Goal: Navigation & Orientation: Find specific page/section

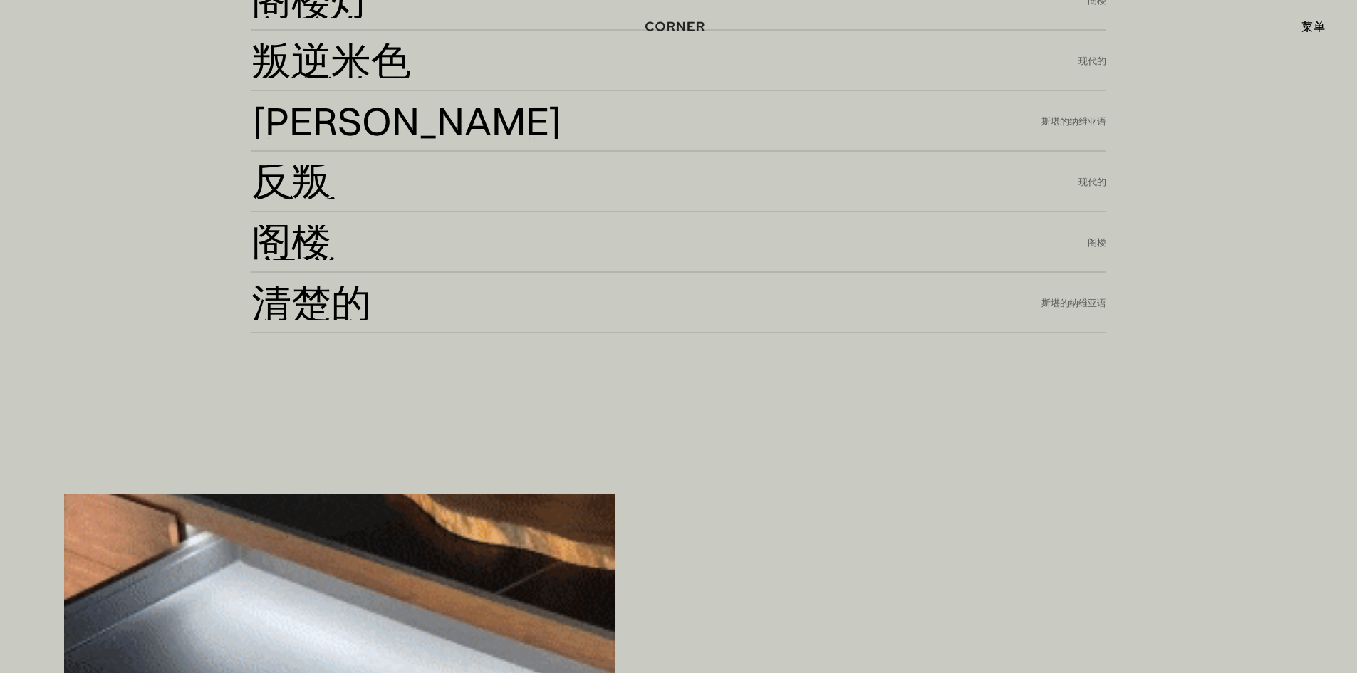
scroll to position [4275, 0]
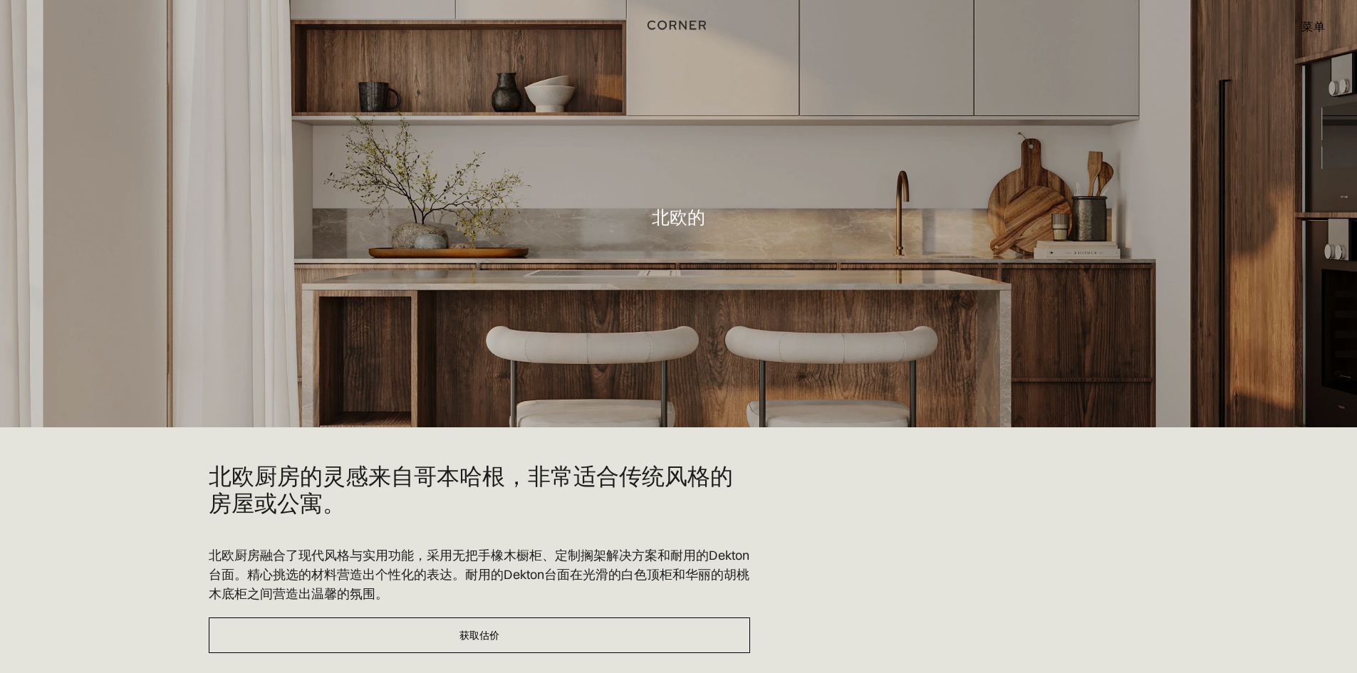
click at [693, 8] on div "商店厨房 商店厨房 工作原理 工作原理 项目 项目 灵感 灵感 价格示例 价格示例 可持续性 可持续性 我们的愿景 我们的愿景 获取估价 菜单 关闭 0 小计…" at bounding box center [678, 26] width 1357 height 53
click at [1314, 21] on font "菜单" at bounding box center [1314, 26] width 24 height 14
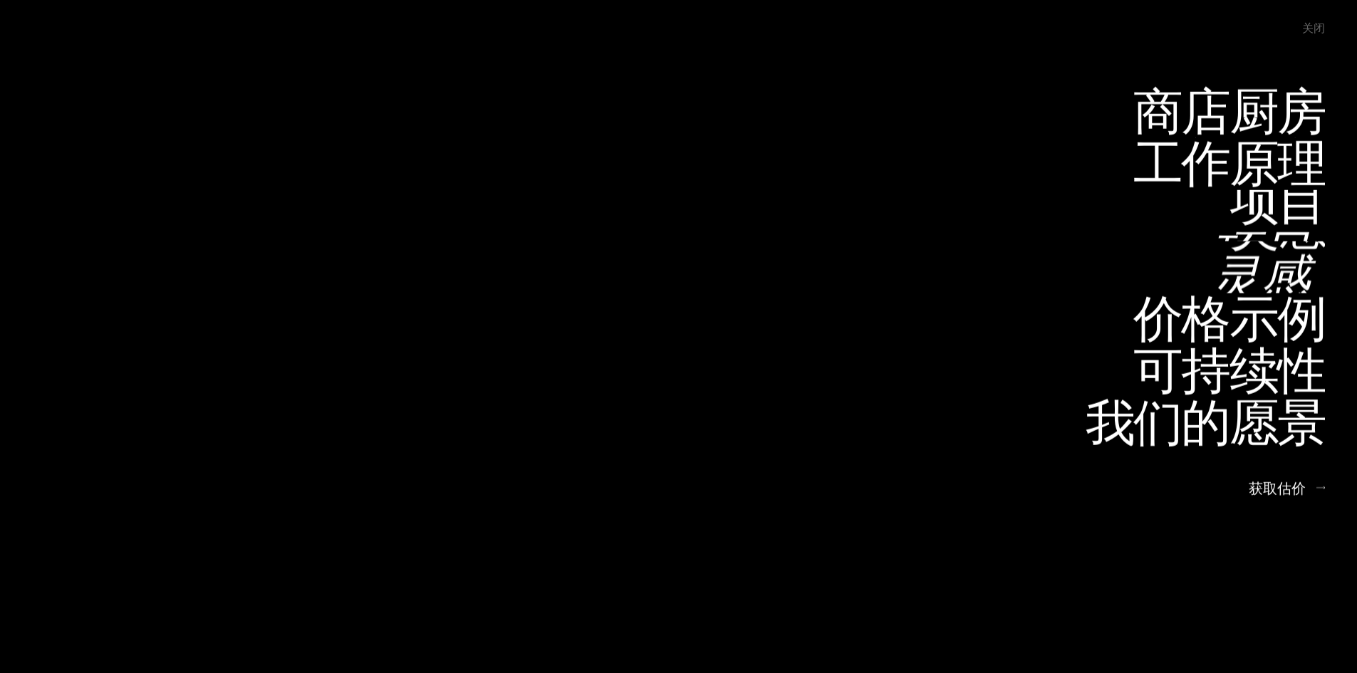
click at [1285, 214] on link "项目 项目" at bounding box center [1268, 216] width 115 height 52
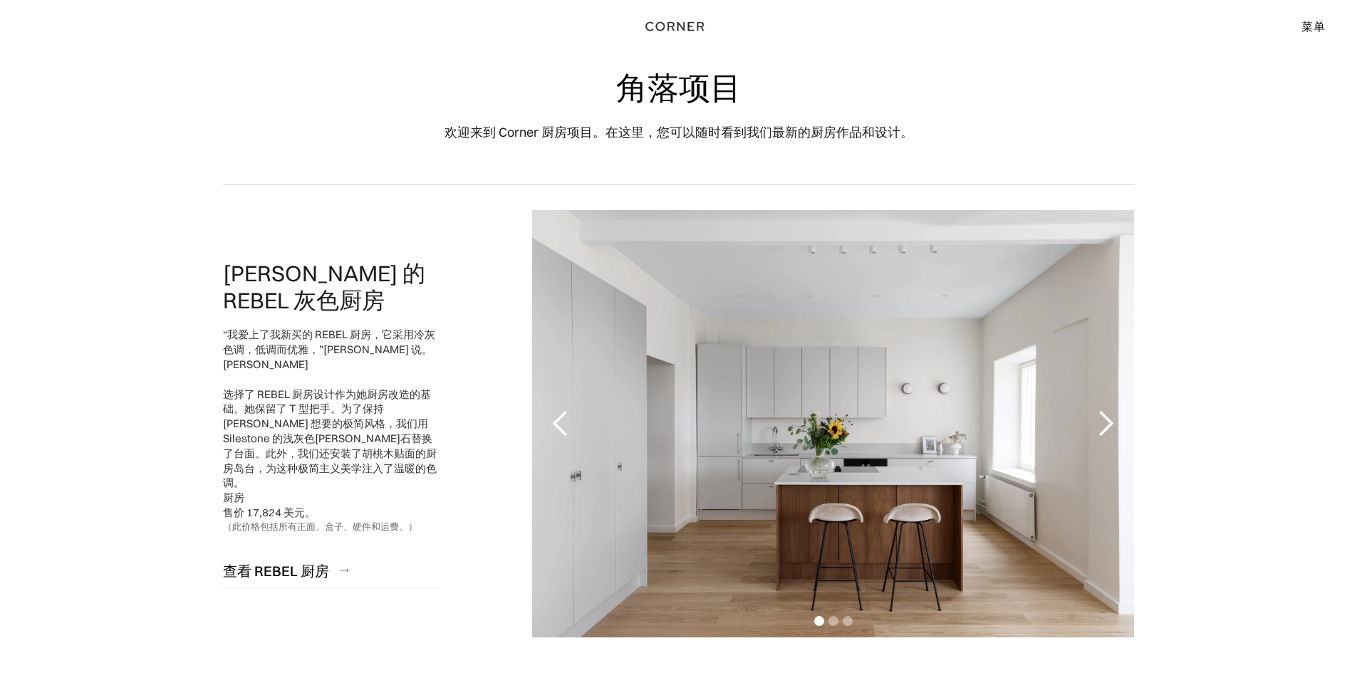
click at [1112, 428] on div "下一张幻灯片" at bounding box center [1106, 424] width 29 height 29
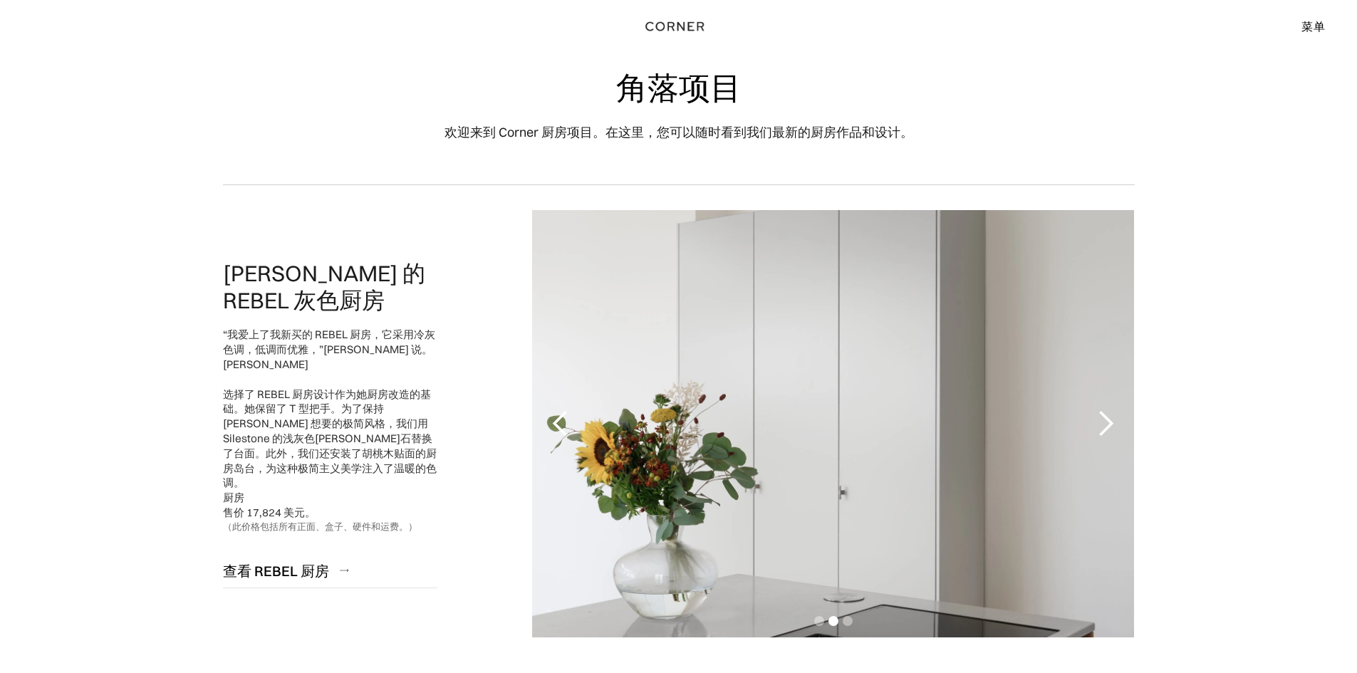
click at [1112, 428] on div "下一张幻灯片" at bounding box center [1106, 424] width 29 height 29
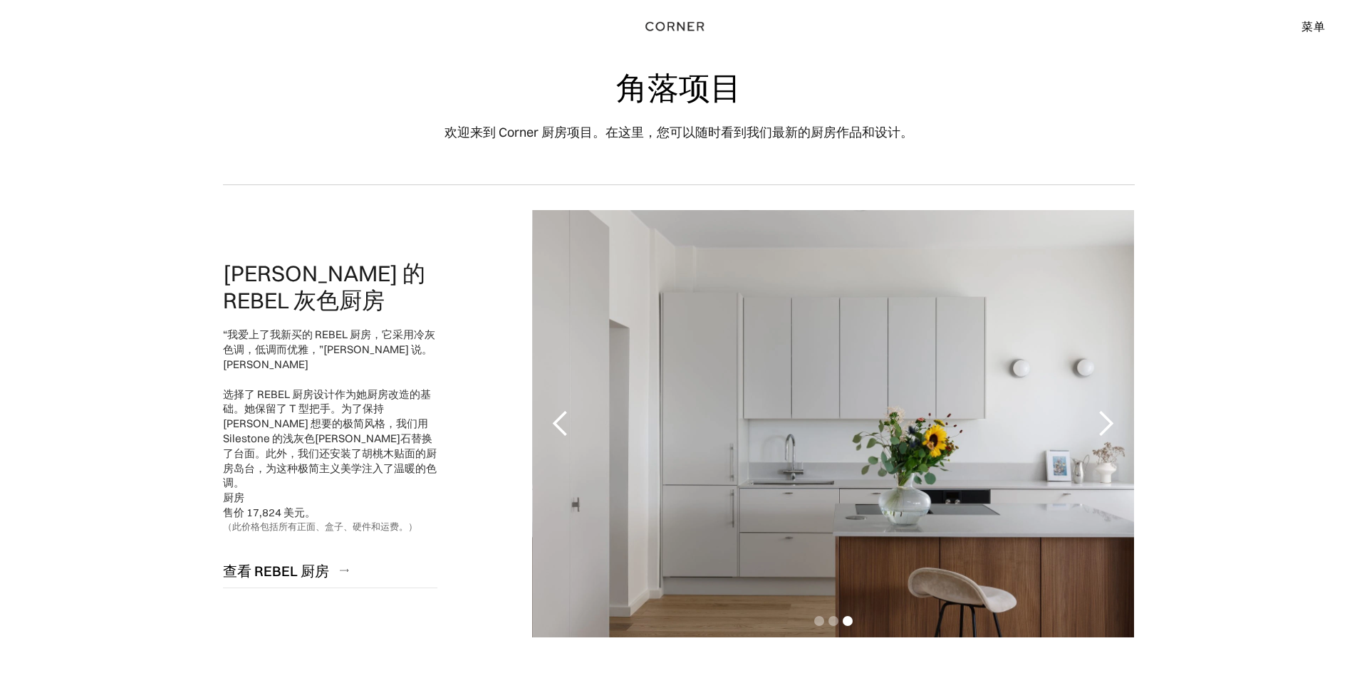
click at [1112, 428] on div "下一张幻灯片" at bounding box center [1106, 424] width 29 height 29
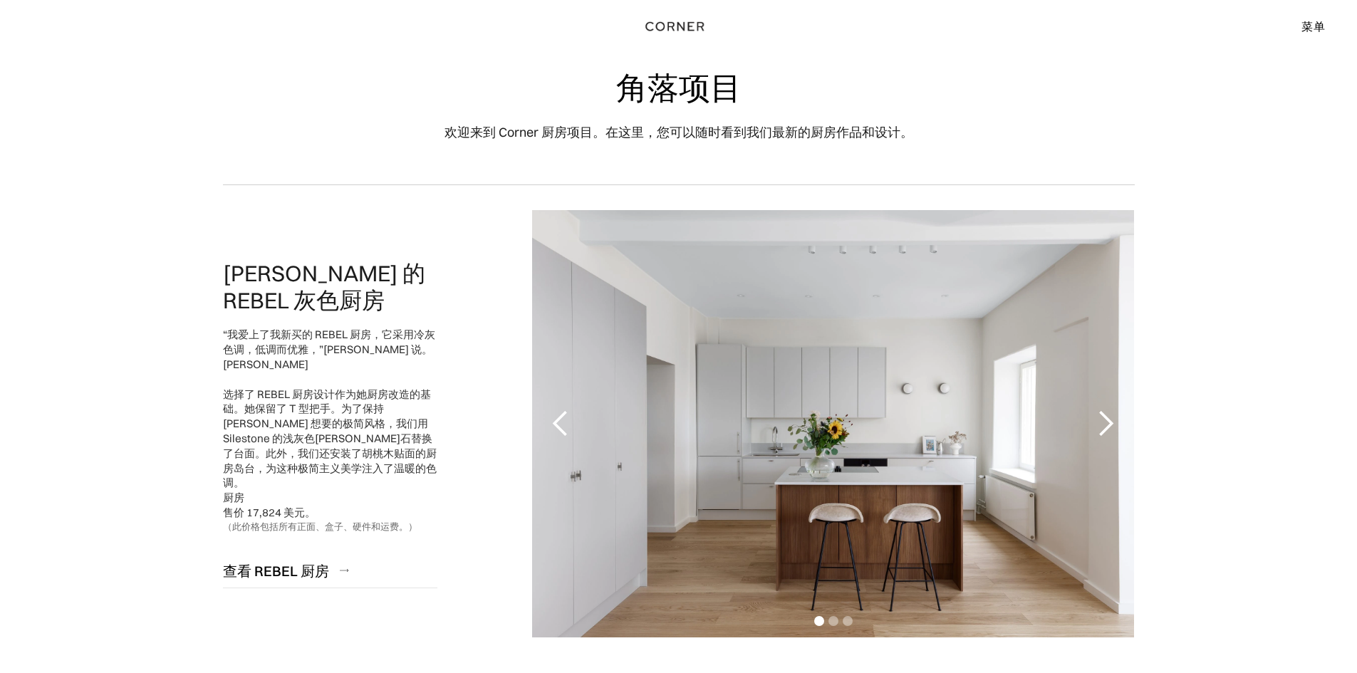
click at [1112, 428] on div "下一张幻灯片" at bounding box center [1106, 424] width 29 height 29
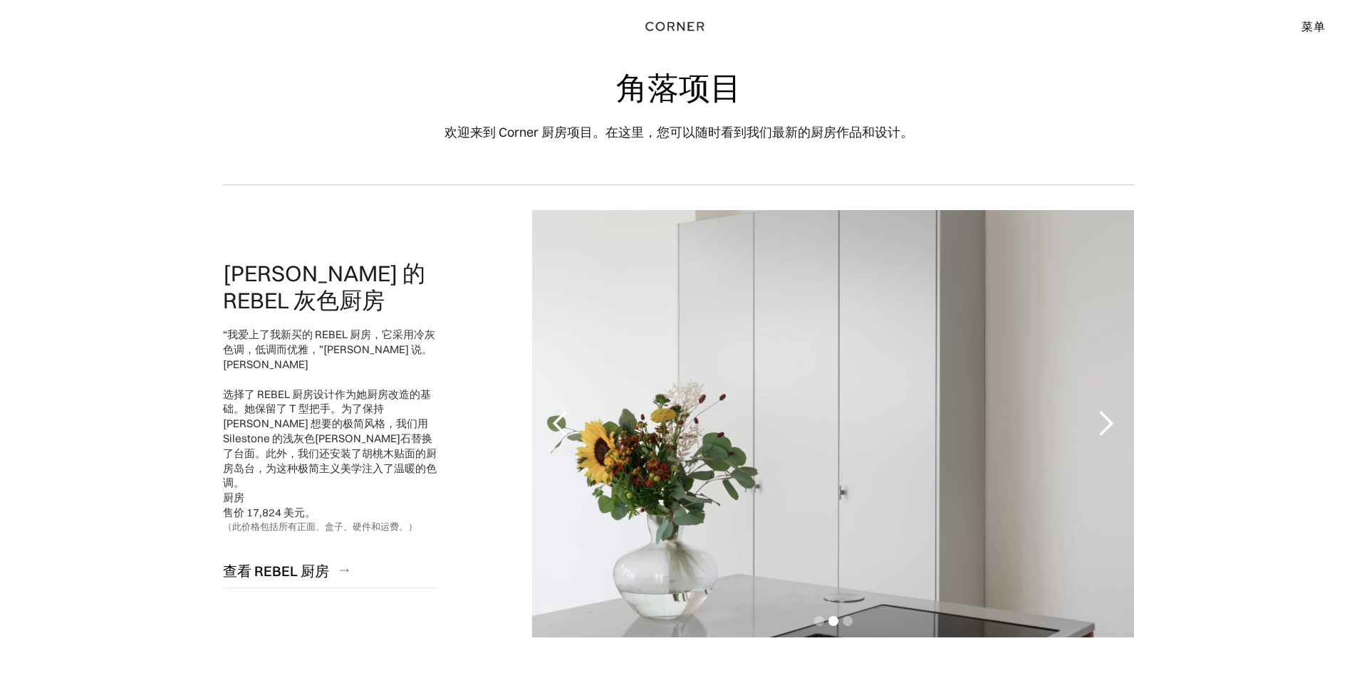
click at [1112, 428] on div "下一张幻灯片" at bounding box center [1106, 424] width 29 height 29
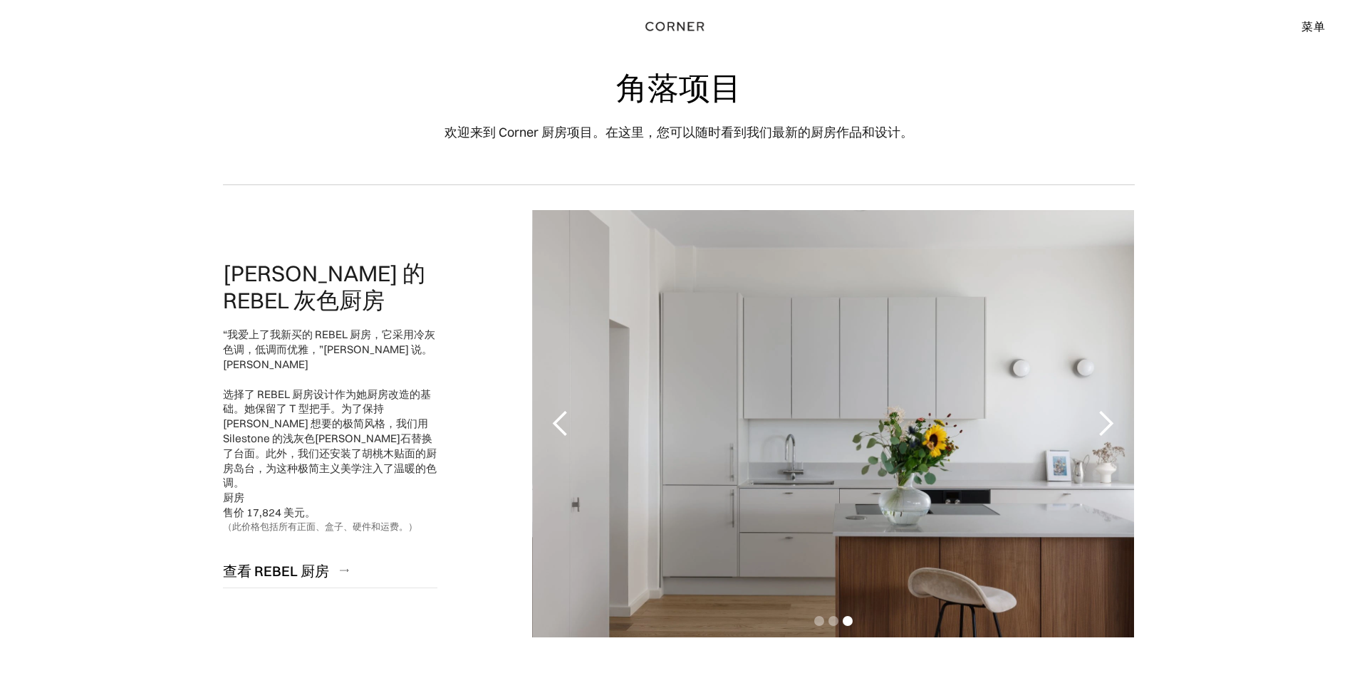
click at [1112, 428] on div "下一张幻灯片" at bounding box center [1106, 424] width 29 height 29
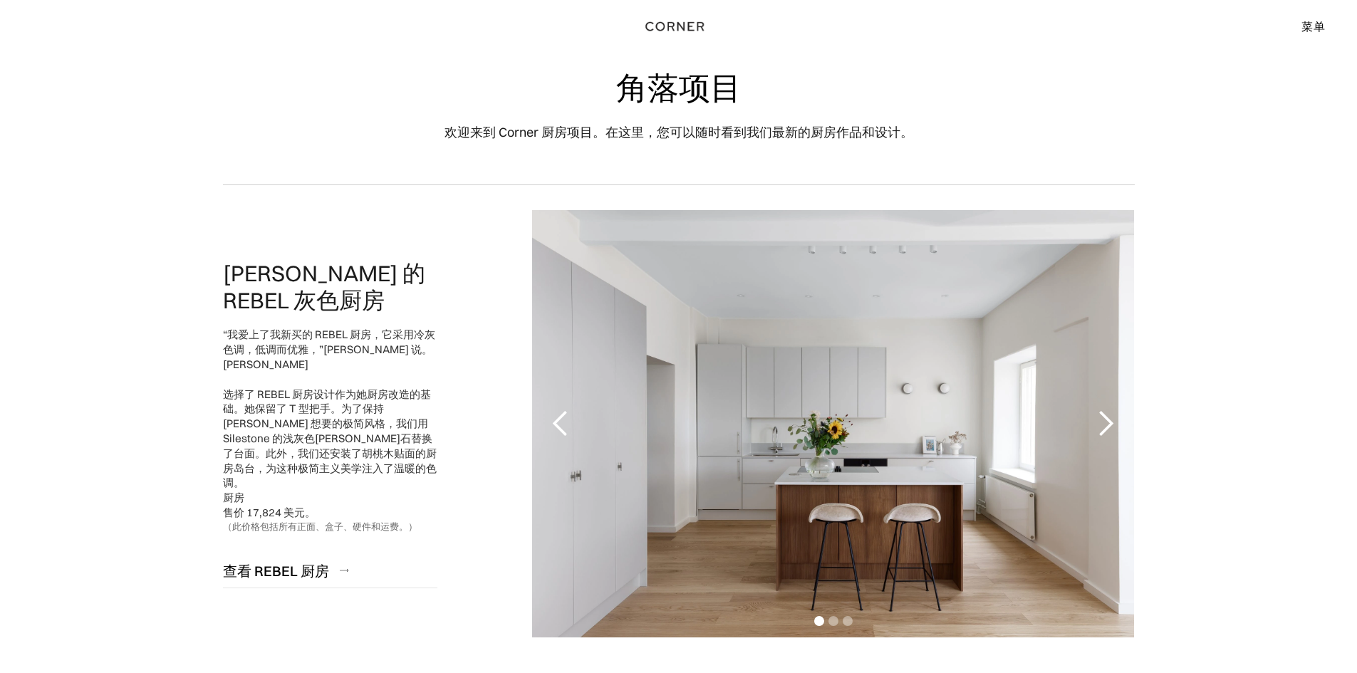
click at [1112, 428] on div "下一张幻灯片" at bounding box center [1106, 424] width 29 height 29
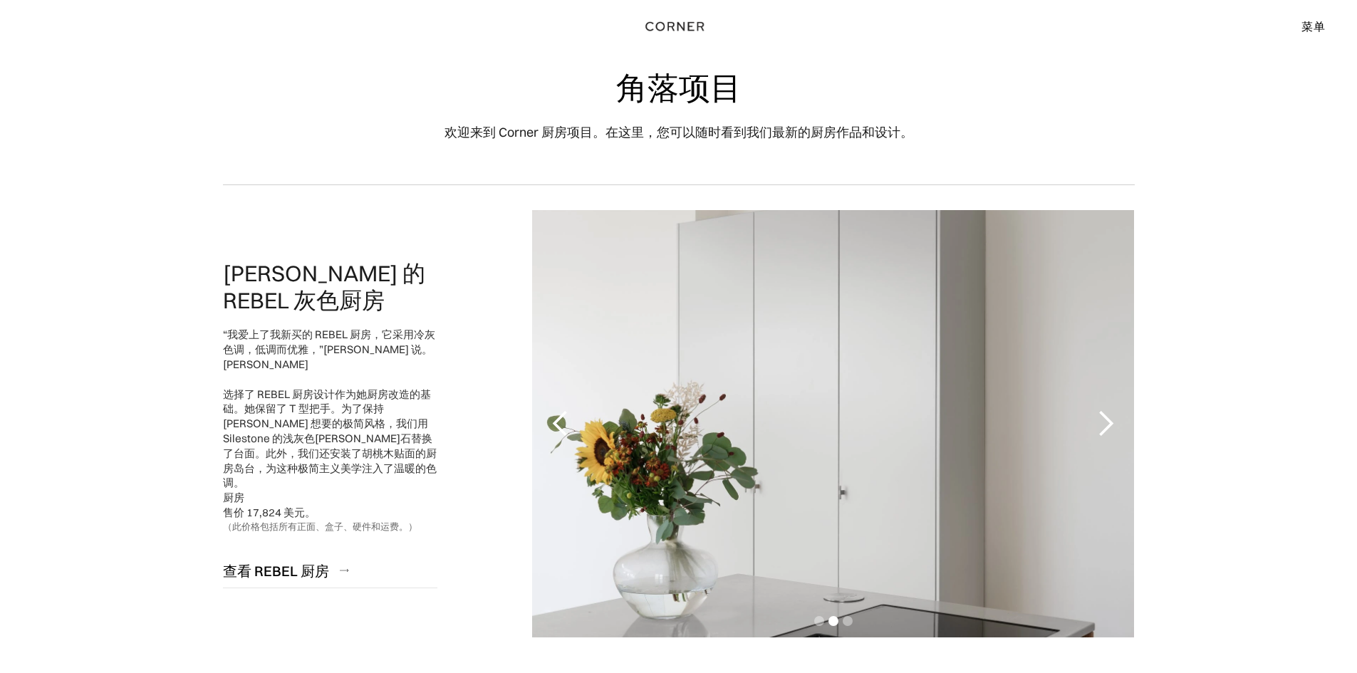
click at [1112, 428] on div "下一张幻灯片" at bounding box center [1106, 424] width 29 height 29
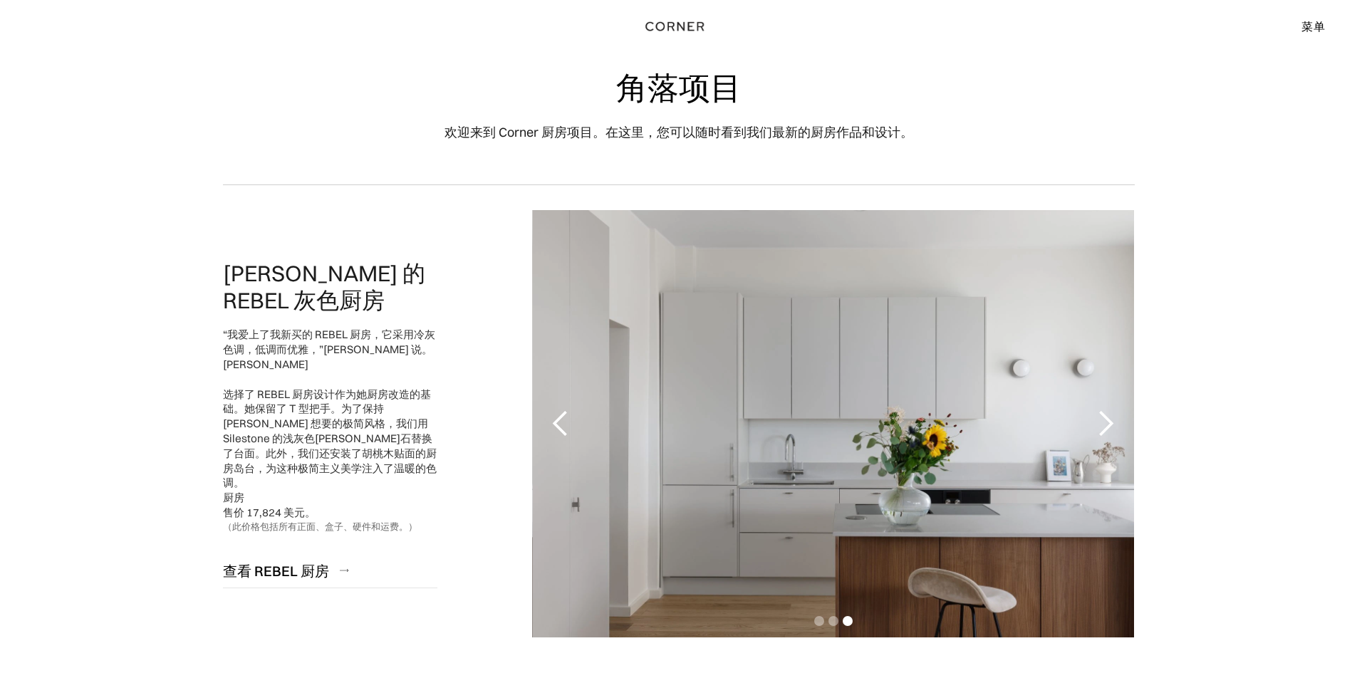
click at [1112, 428] on div "下一张幻灯片" at bounding box center [1106, 424] width 29 height 29
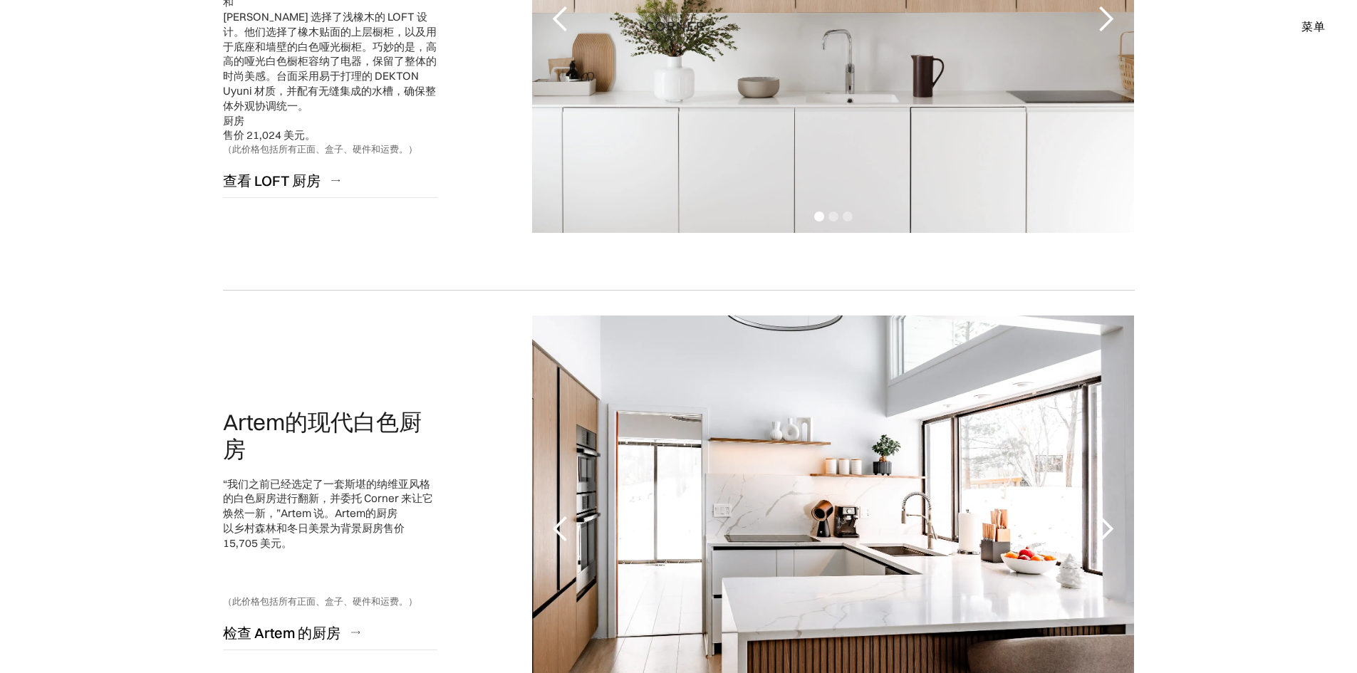
scroll to position [1188, 0]
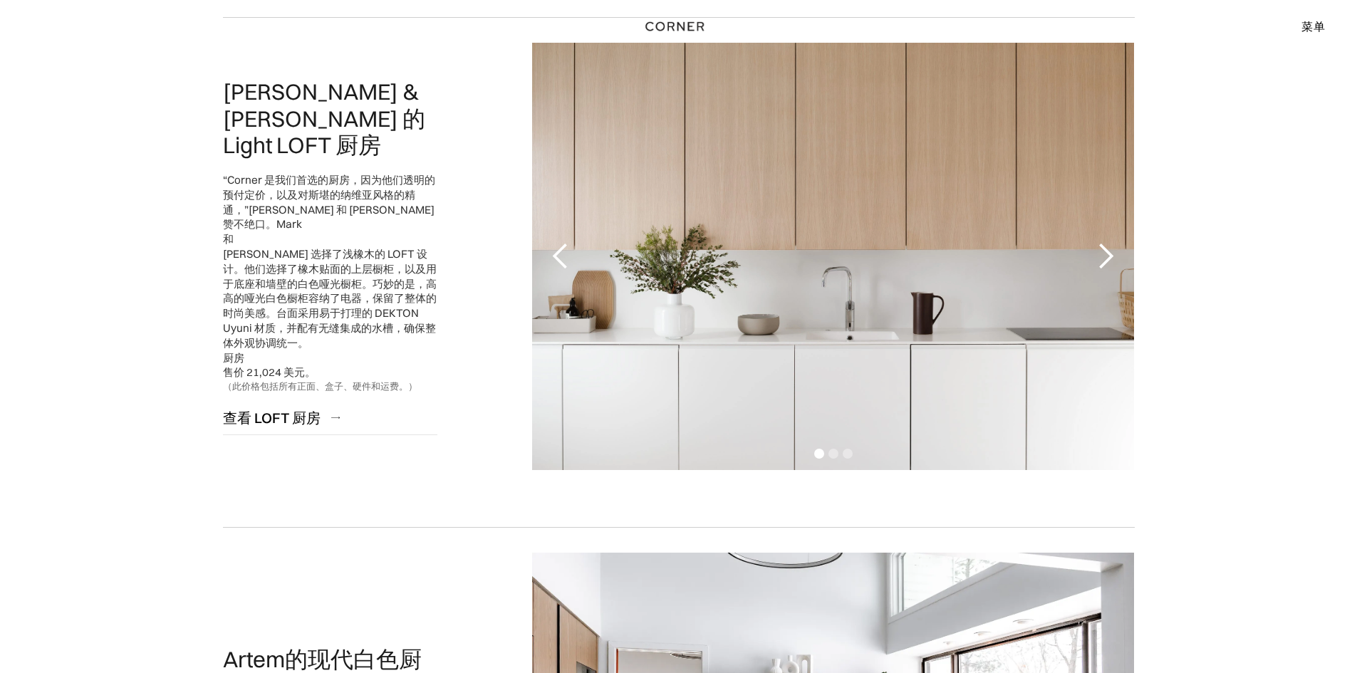
click at [1117, 253] on div "下一张幻灯片" at bounding box center [1106, 256] width 29 height 29
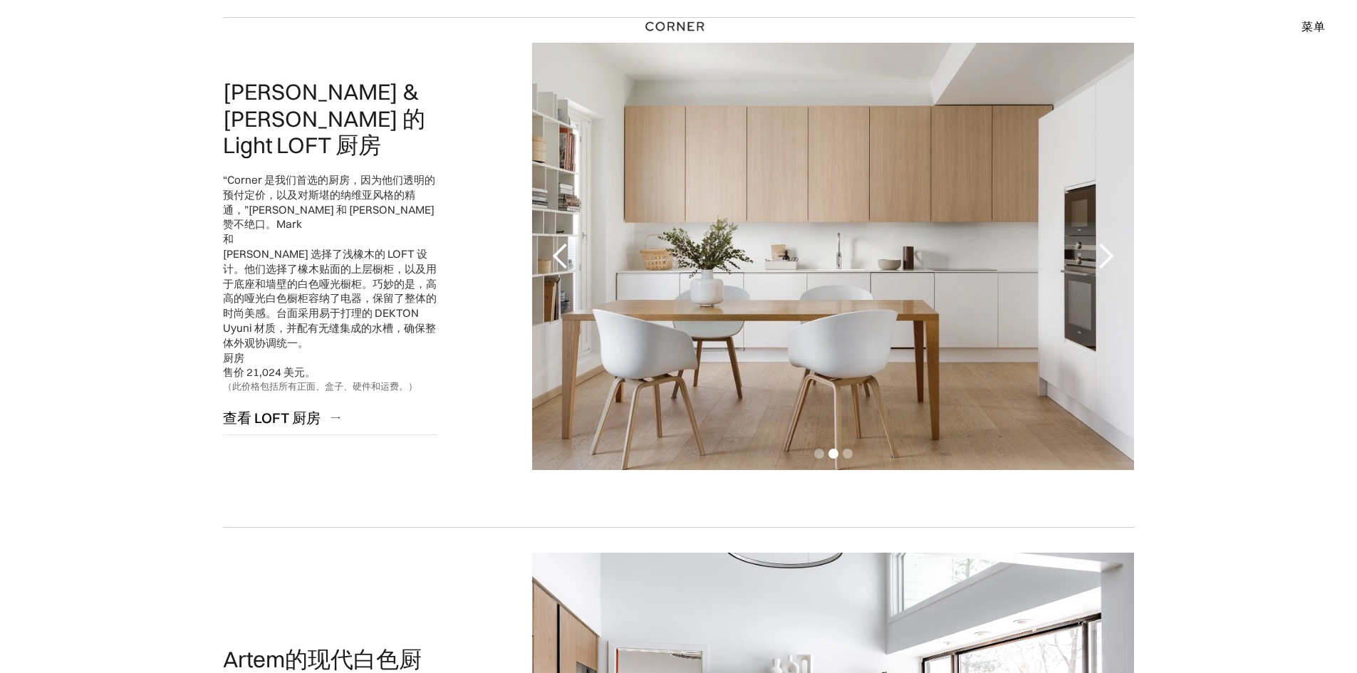
click at [1117, 253] on div "下一张幻灯片" at bounding box center [1106, 256] width 29 height 29
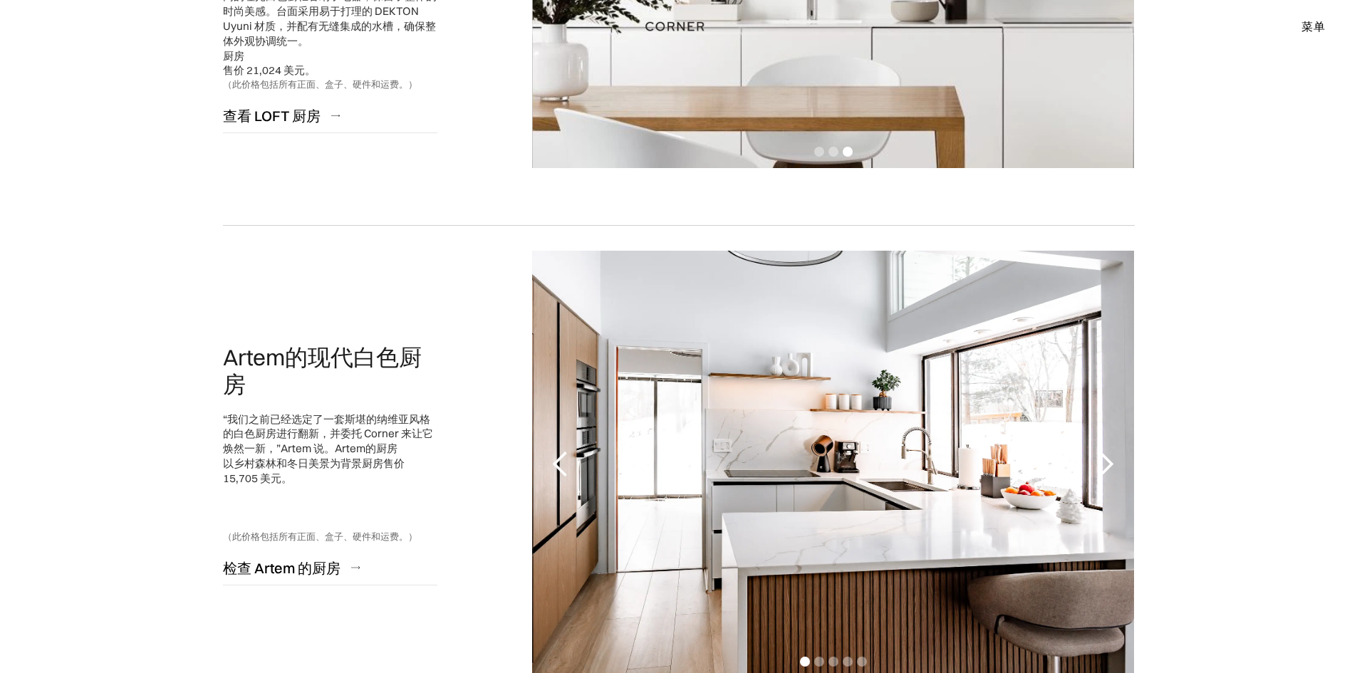
scroll to position [1662, 0]
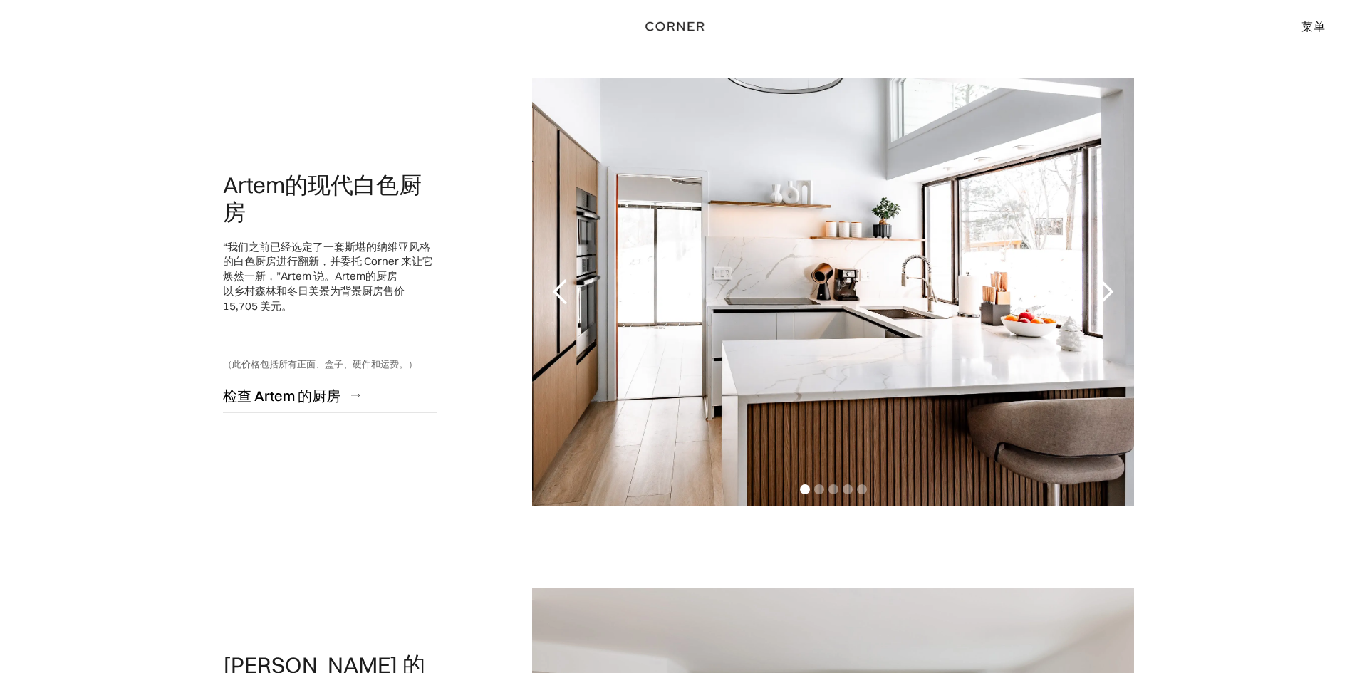
click at [1102, 295] on div "下一张幻灯片" at bounding box center [1106, 292] width 29 height 29
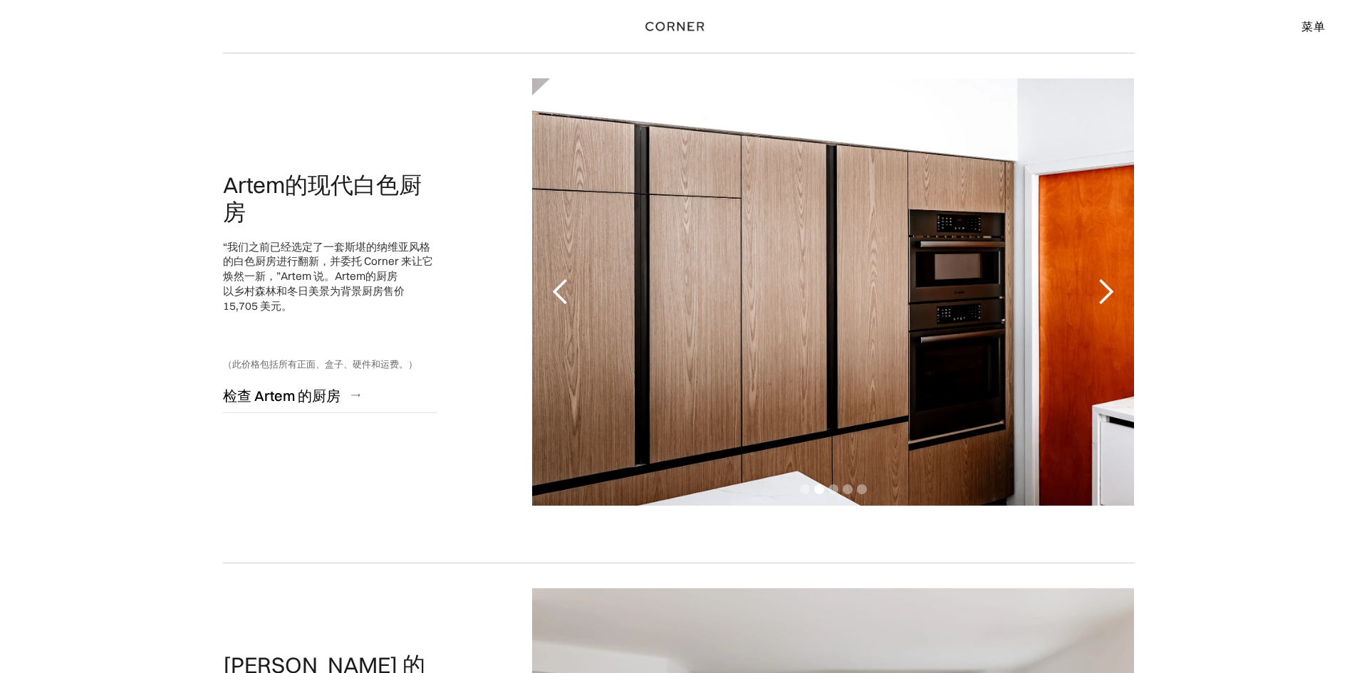
click at [1102, 294] on div "下一张幻灯片" at bounding box center [1106, 292] width 29 height 29
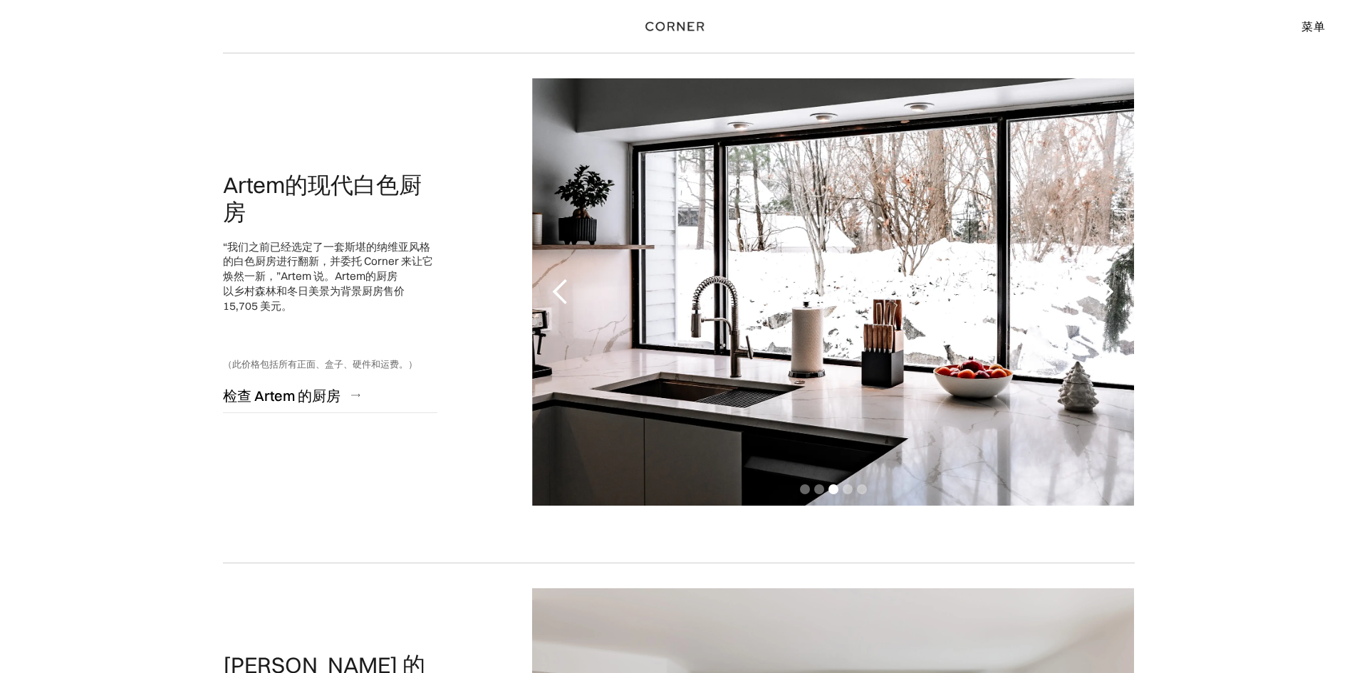
click at [1102, 294] on div "下一张幻灯片" at bounding box center [1106, 292] width 29 height 29
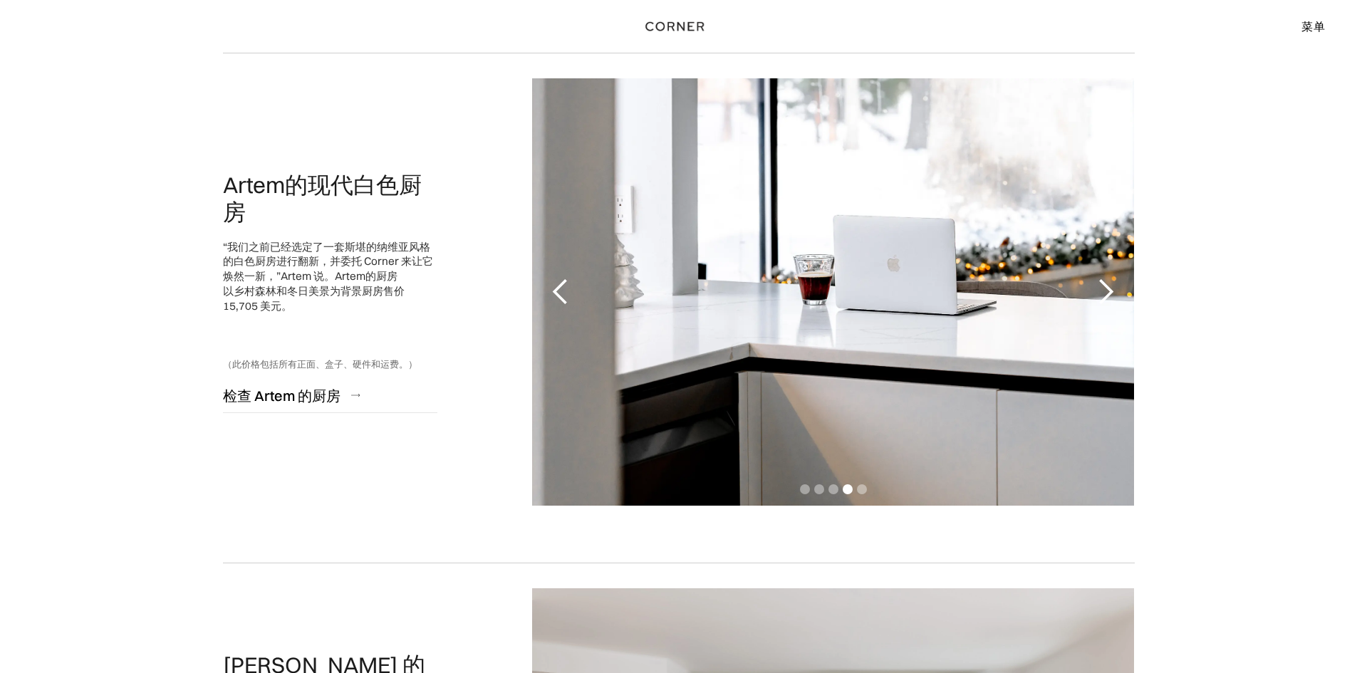
click at [1102, 294] on div "下一张幻灯片" at bounding box center [1106, 292] width 29 height 29
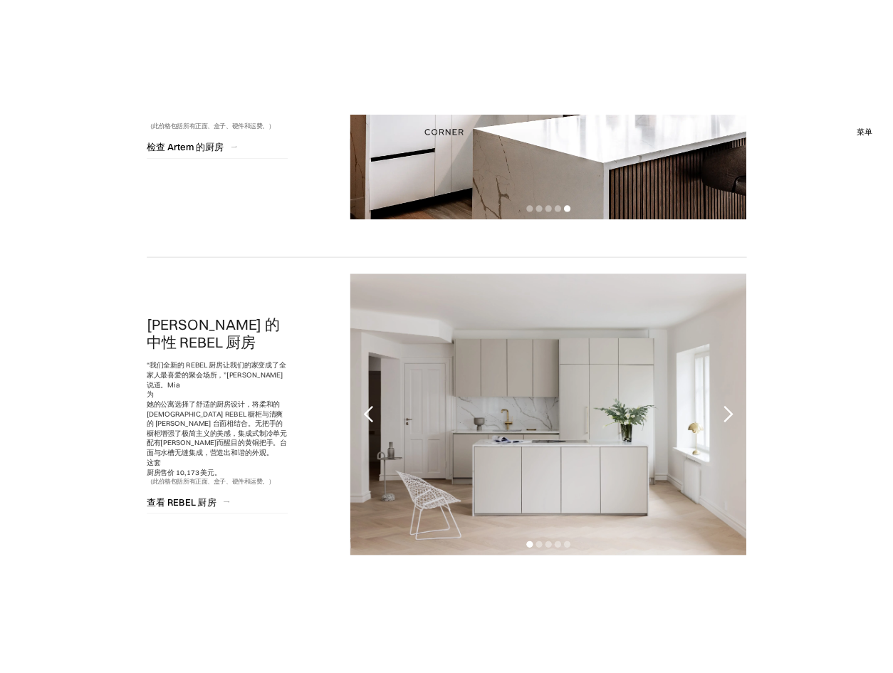
scroll to position [2138, 0]
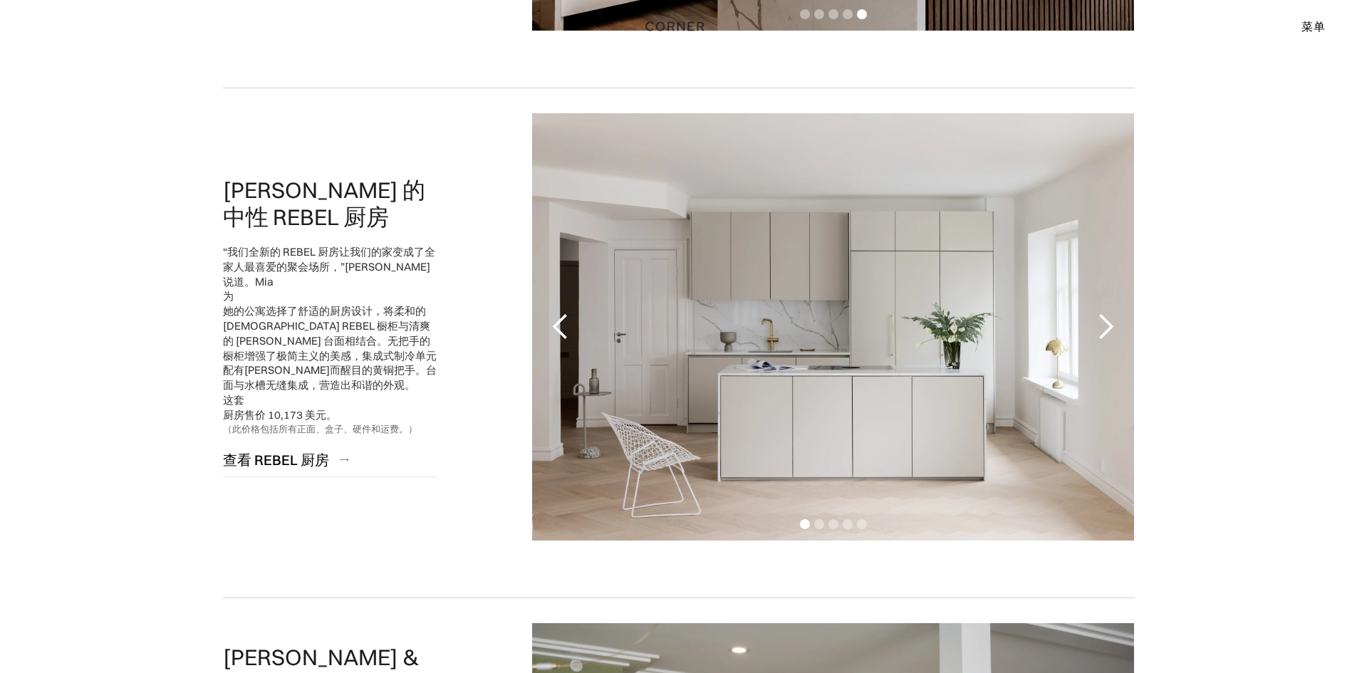
click at [1102, 327] on div "下一张幻灯片" at bounding box center [1106, 327] width 29 height 29
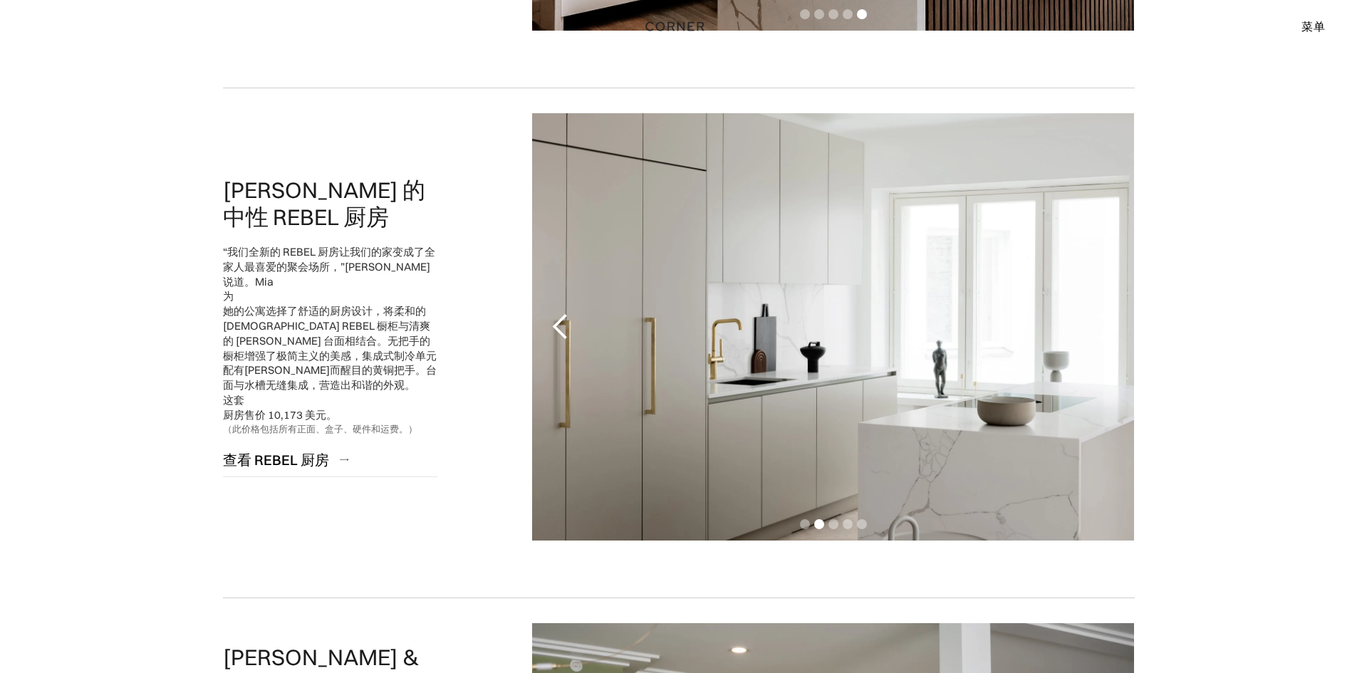
click at [1102, 327] on div "下一张幻灯片" at bounding box center [1106, 327] width 29 height 29
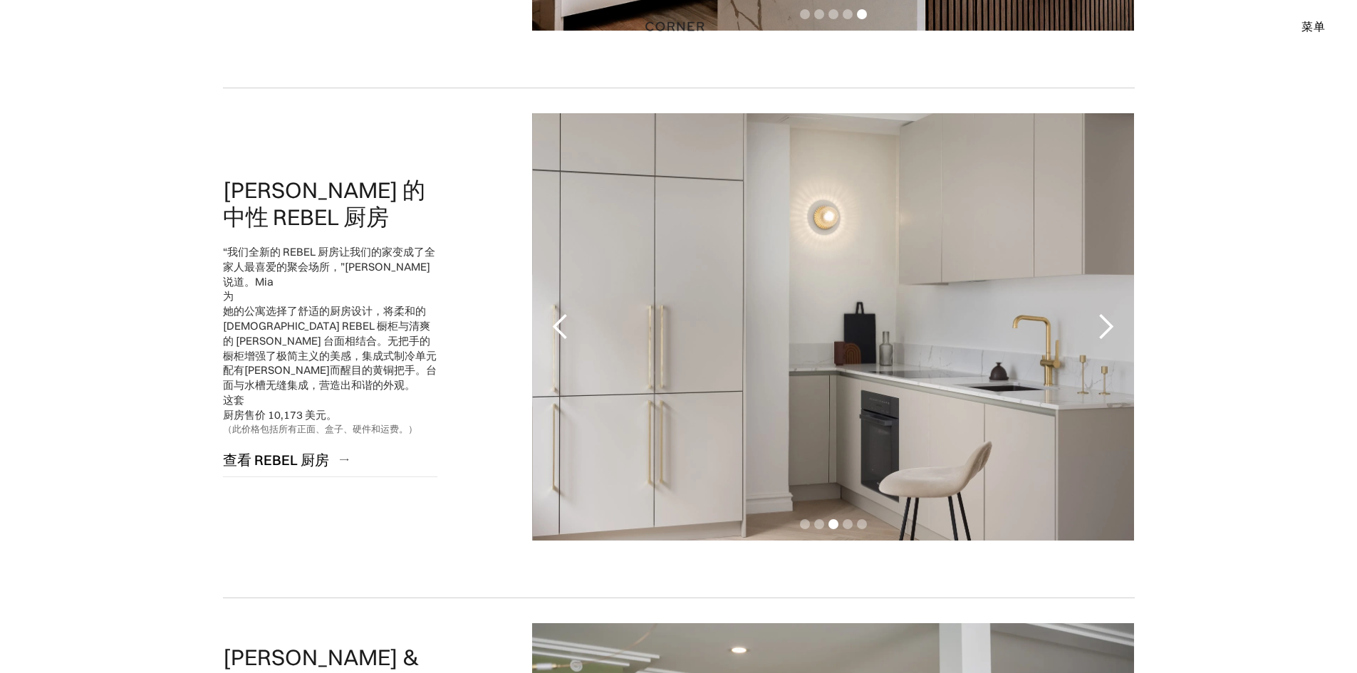
click at [1102, 327] on div "下一张幻灯片" at bounding box center [1106, 327] width 29 height 29
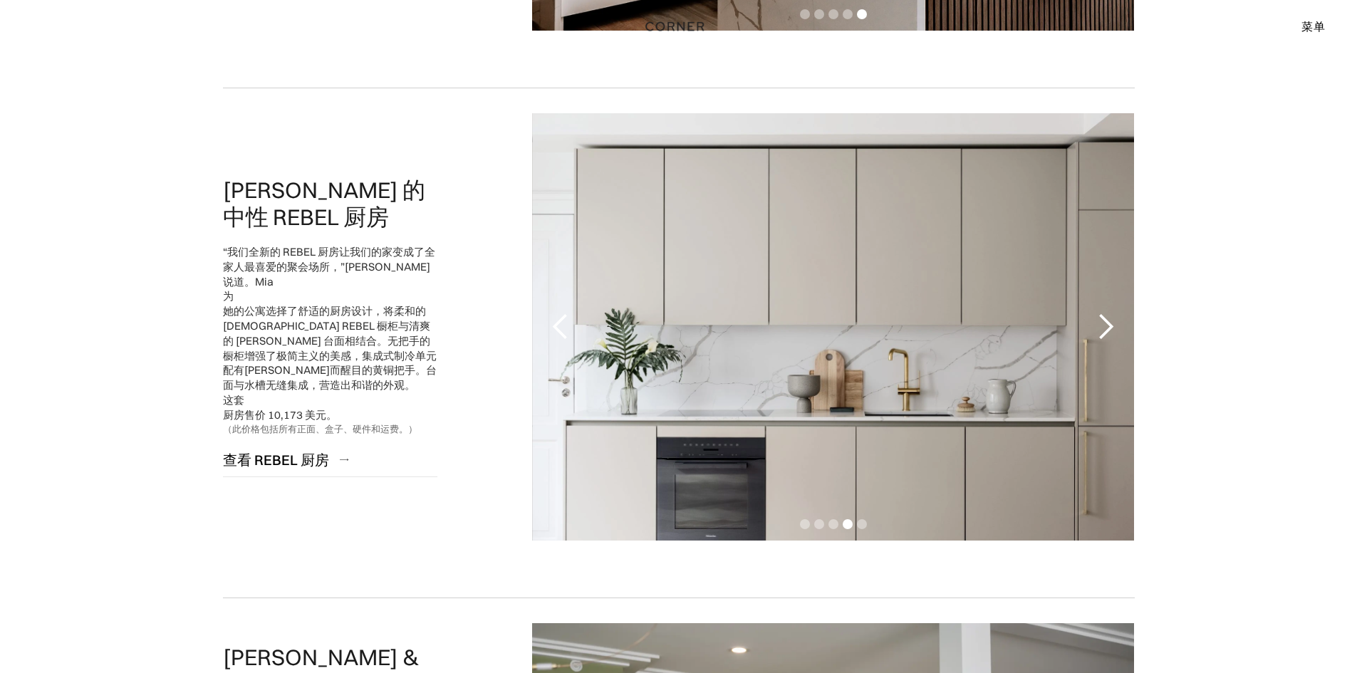
click at [1102, 327] on div "下一张幻灯片" at bounding box center [1106, 327] width 29 height 29
